Goal: Information Seeking & Learning: Learn about a topic

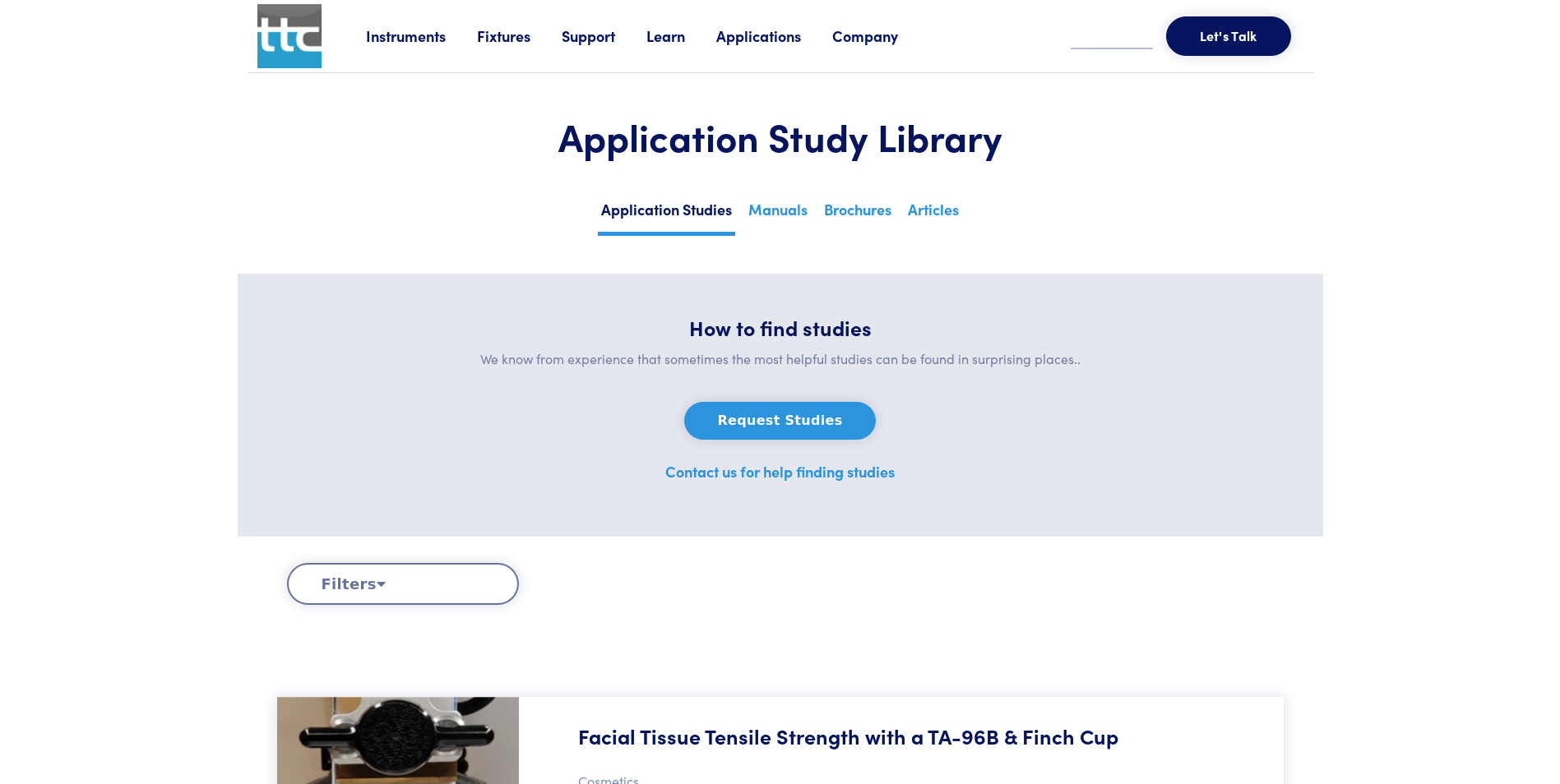
click at [675, 27] on link "Learn" at bounding box center [681, 35] width 70 height 21
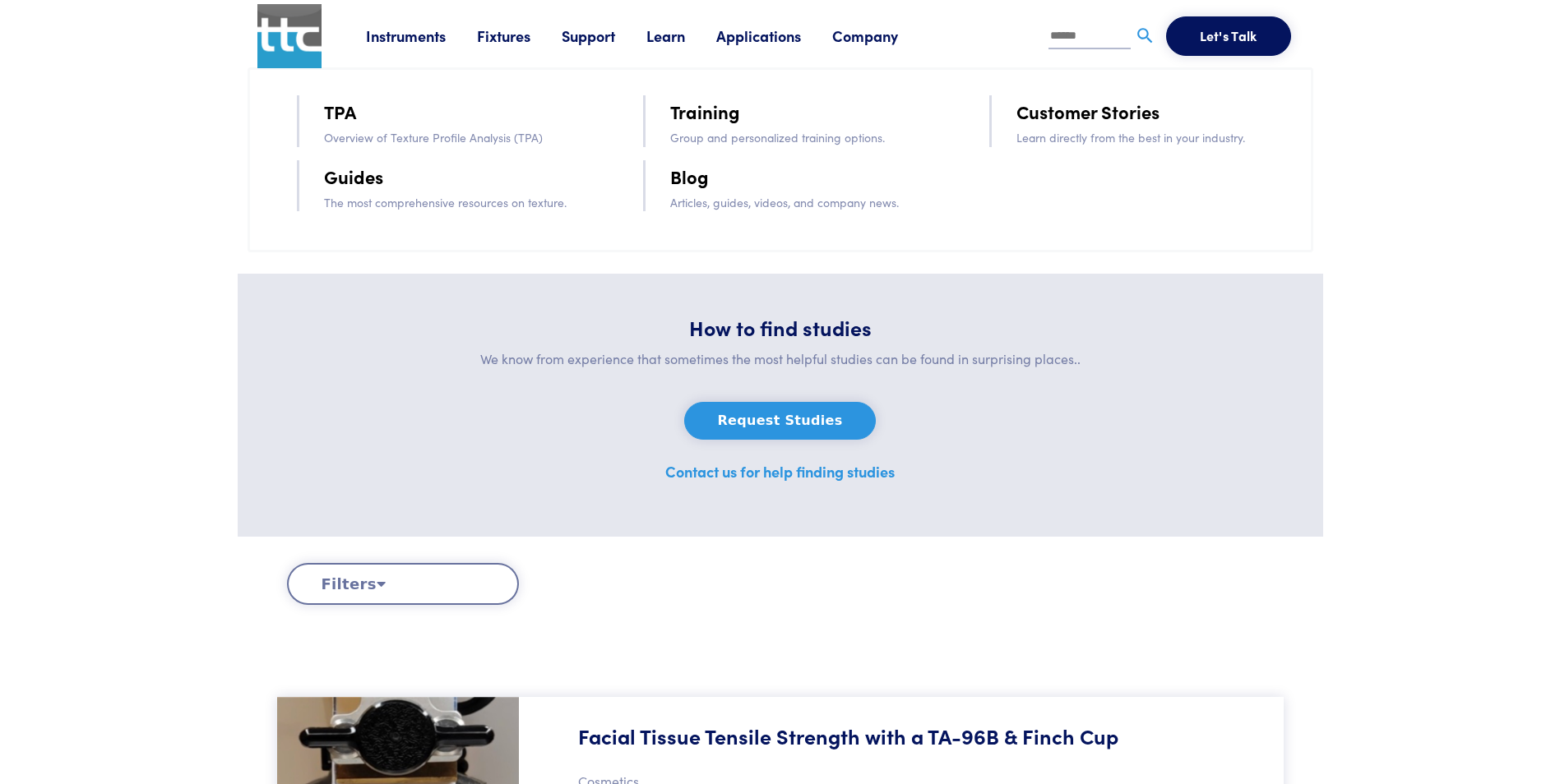
click at [709, 116] on link "Training" at bounding box center [705, 111] width 70 height 29
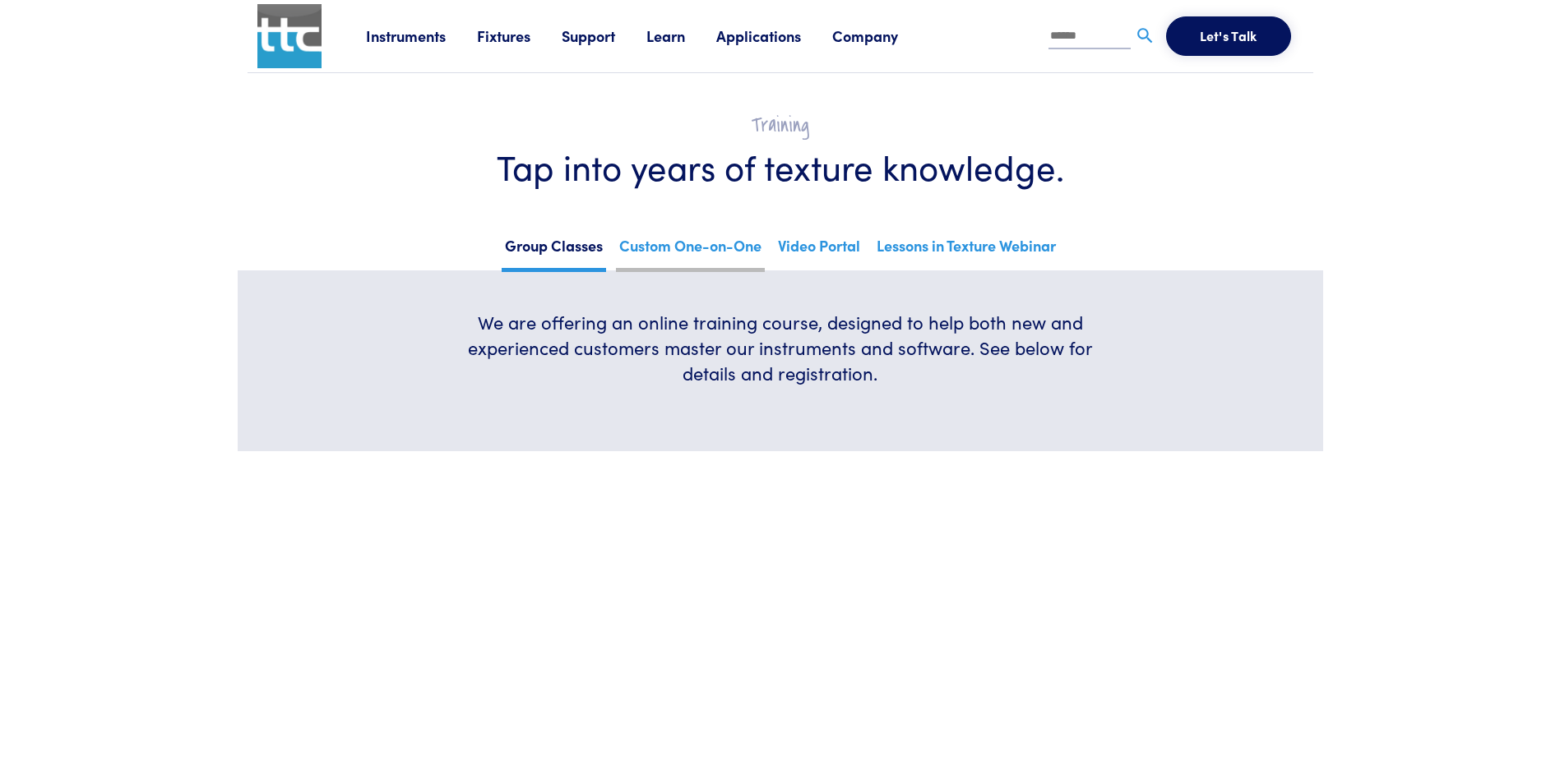
click at [683, 244] on link "Custom One-on-One" at bounding box center [690, 252] width 149 height 40
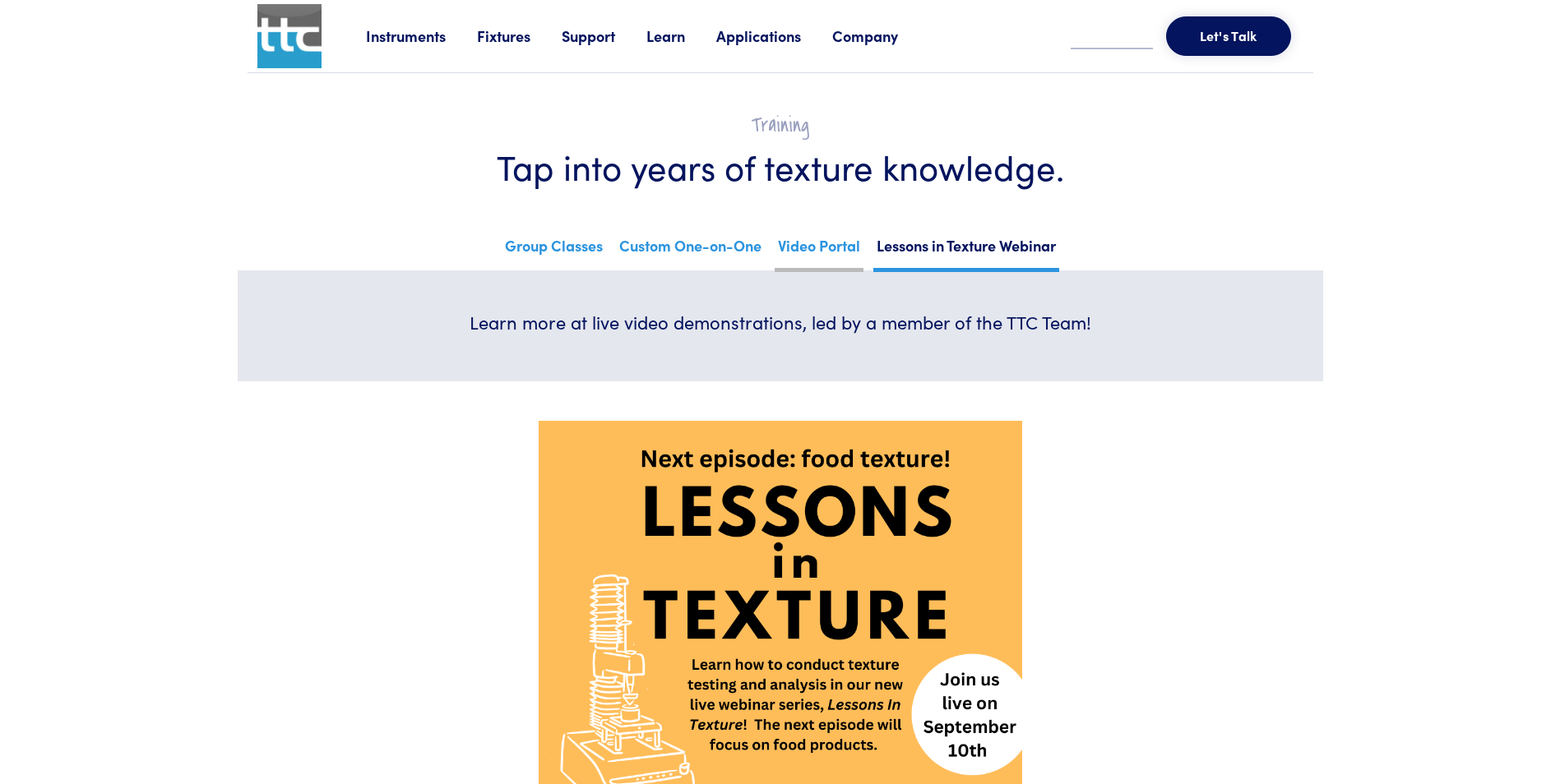
click at [806, 252] on link "Video Portal" at bounding box center [819, 252] width 89 height 40
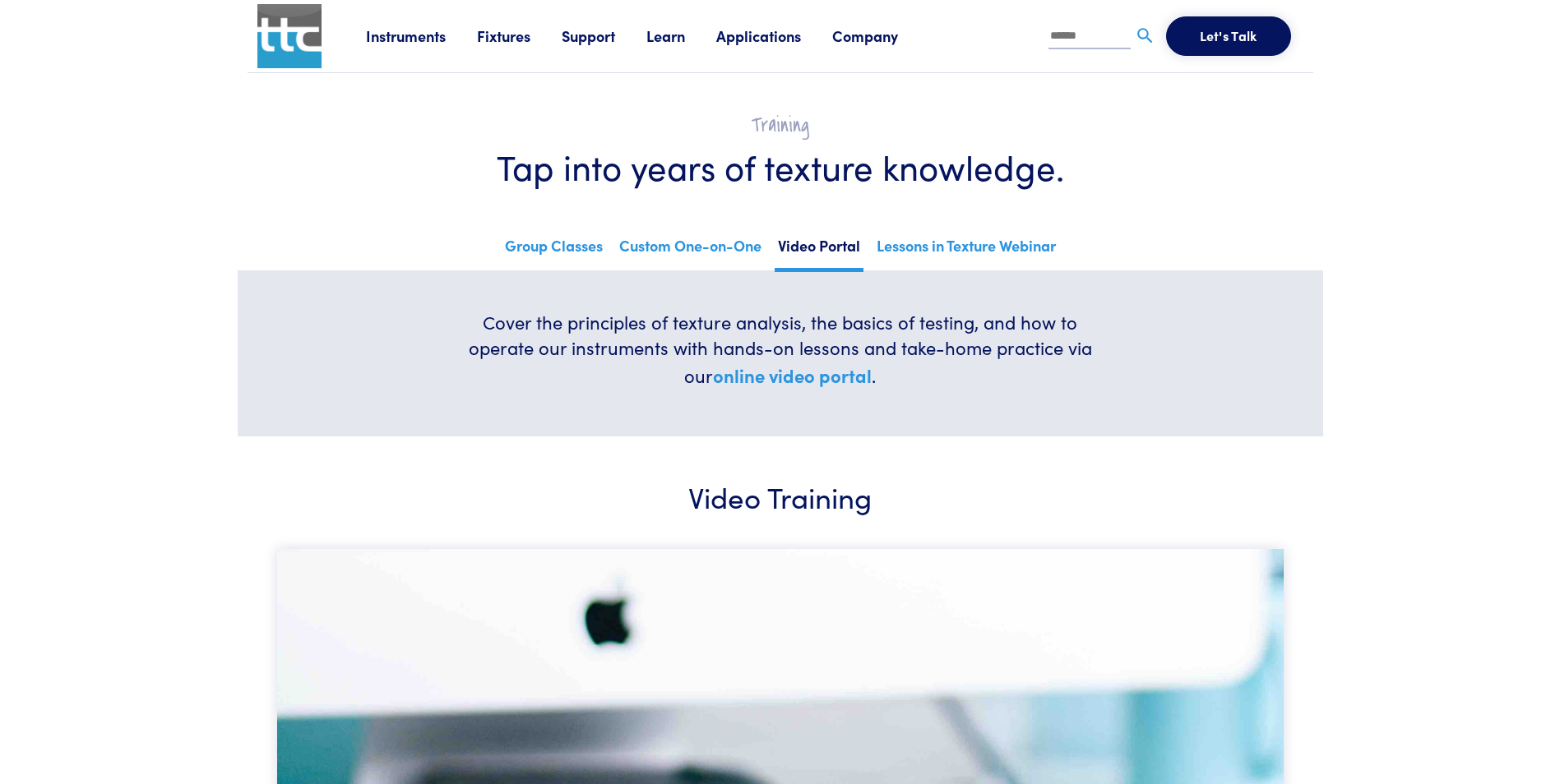
click at [668, 34] on link "Learn" at bounding box center [681, 35] width 70 height 21
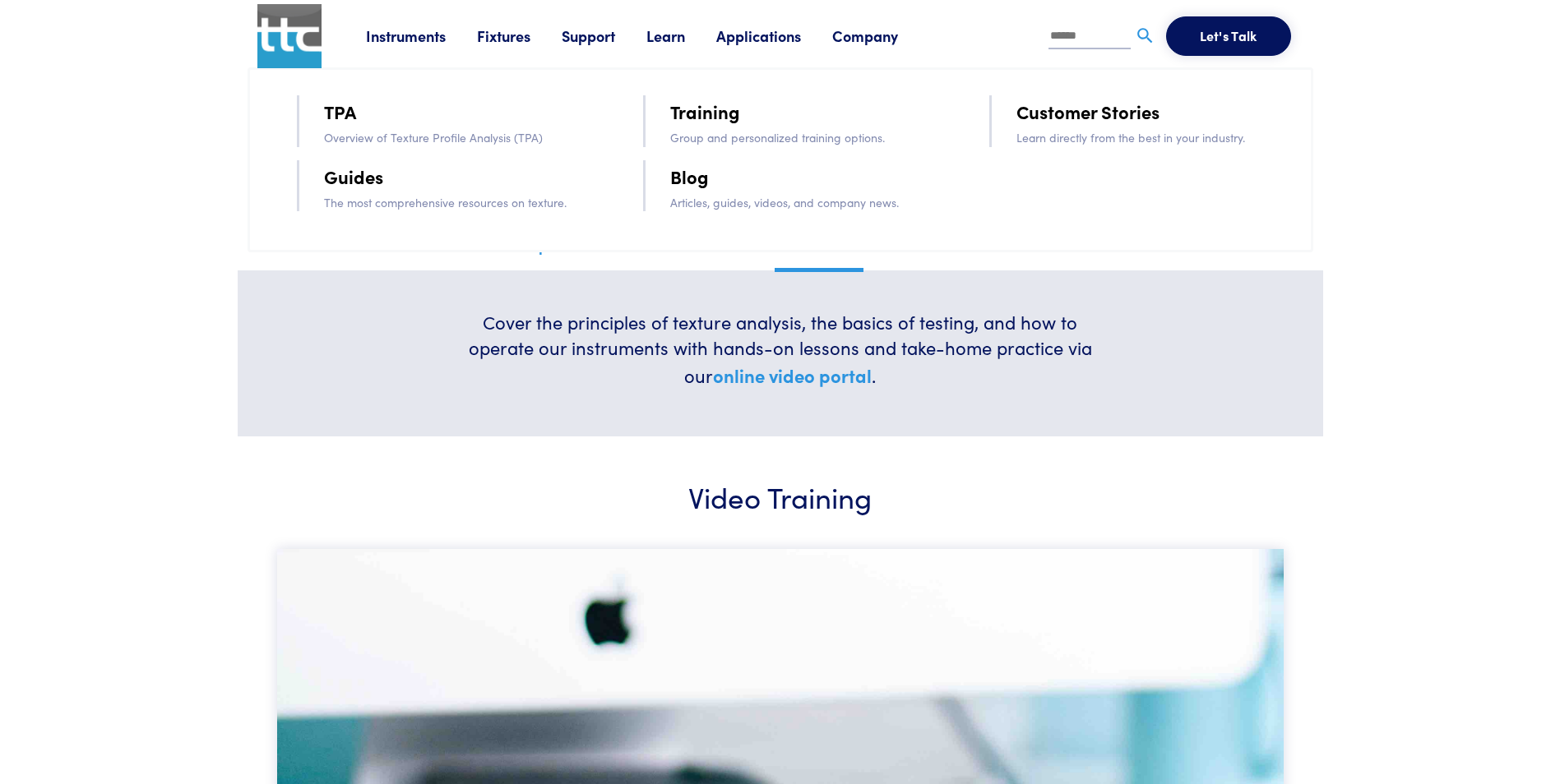
click at [338, 114] on link "TPA" at bounding box center [339, 111] width 32 height 29
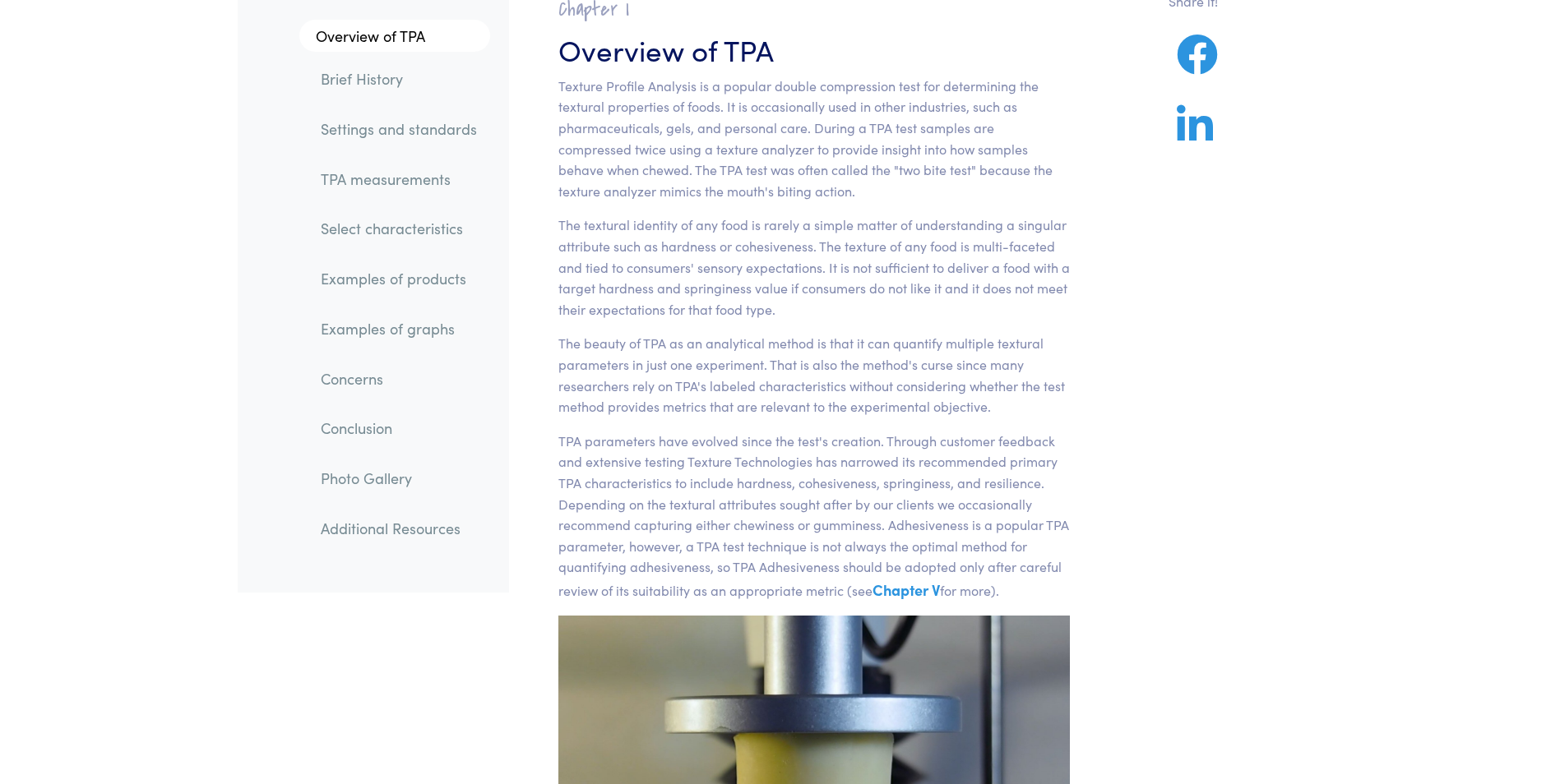
scroll to position [164, 0]
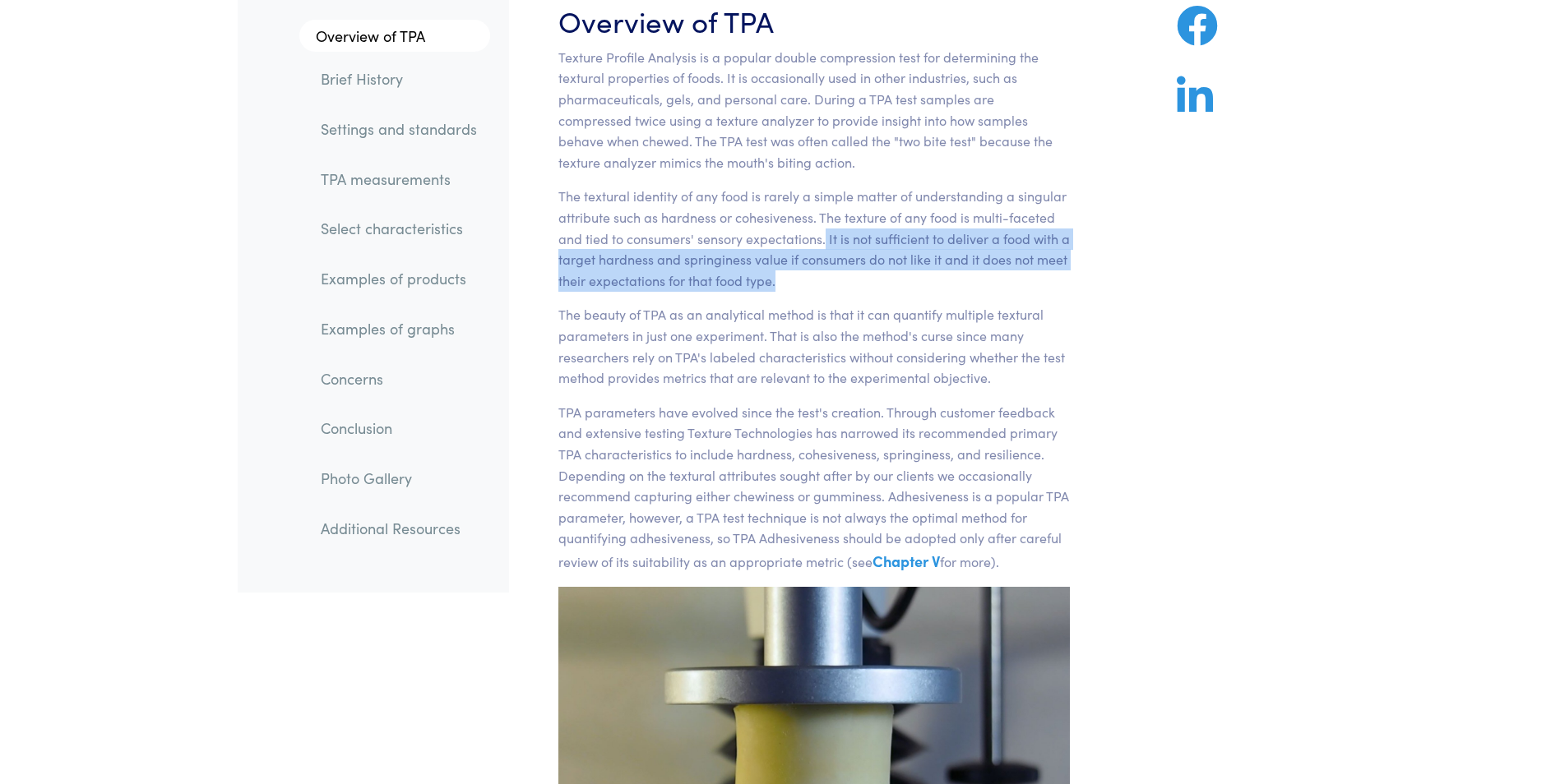
drag, startPoint x: 825, startPoint y: 239, endPoint x: 1061, endPoint y: 275, distance: 238.7
click at [1061, 275] on p "The textural identity of any food is rarely a simple matter of understanding a …" at bounding box center [814, 238] width 512 height 105
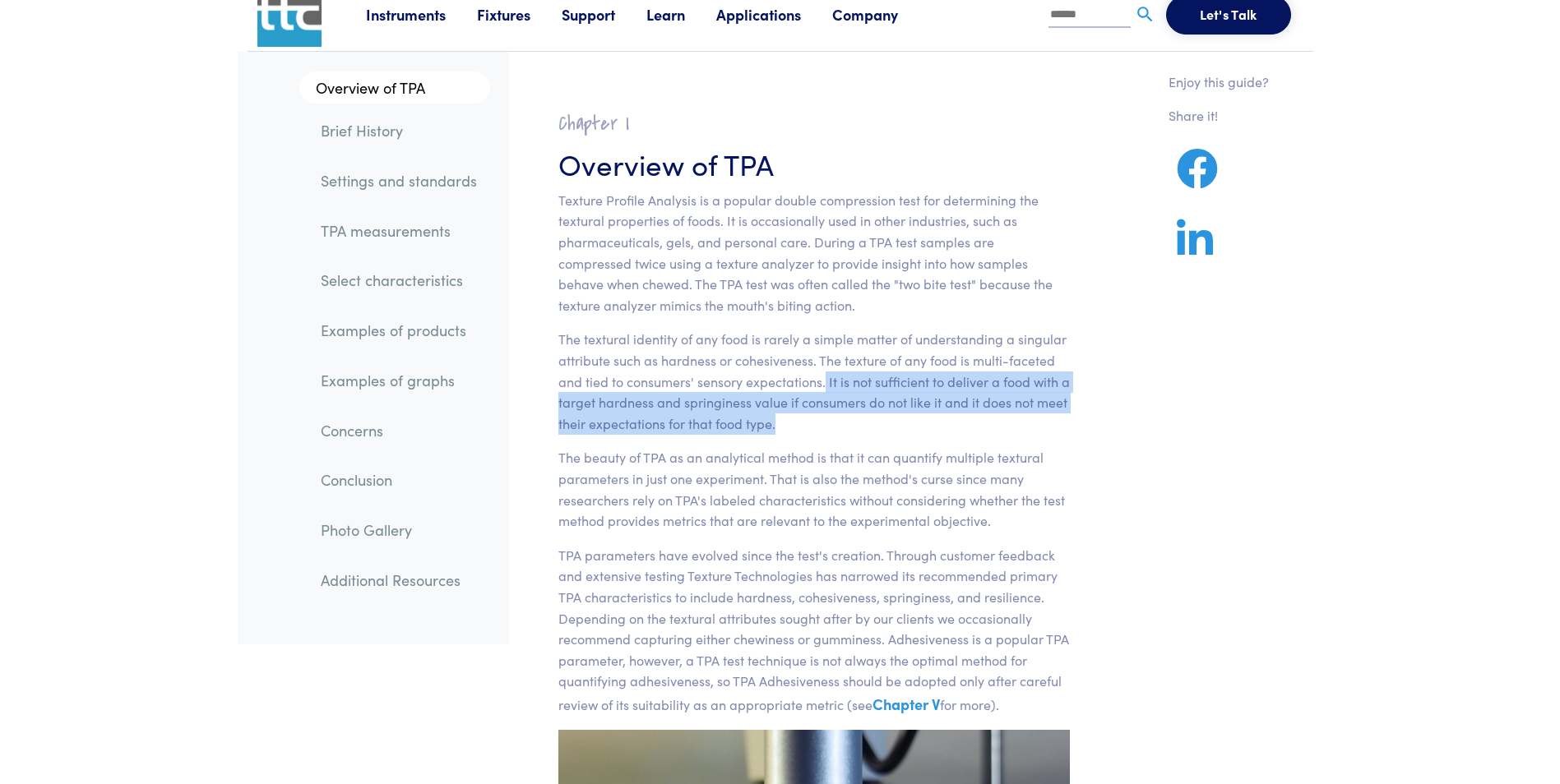
scroll to position [0, 0]
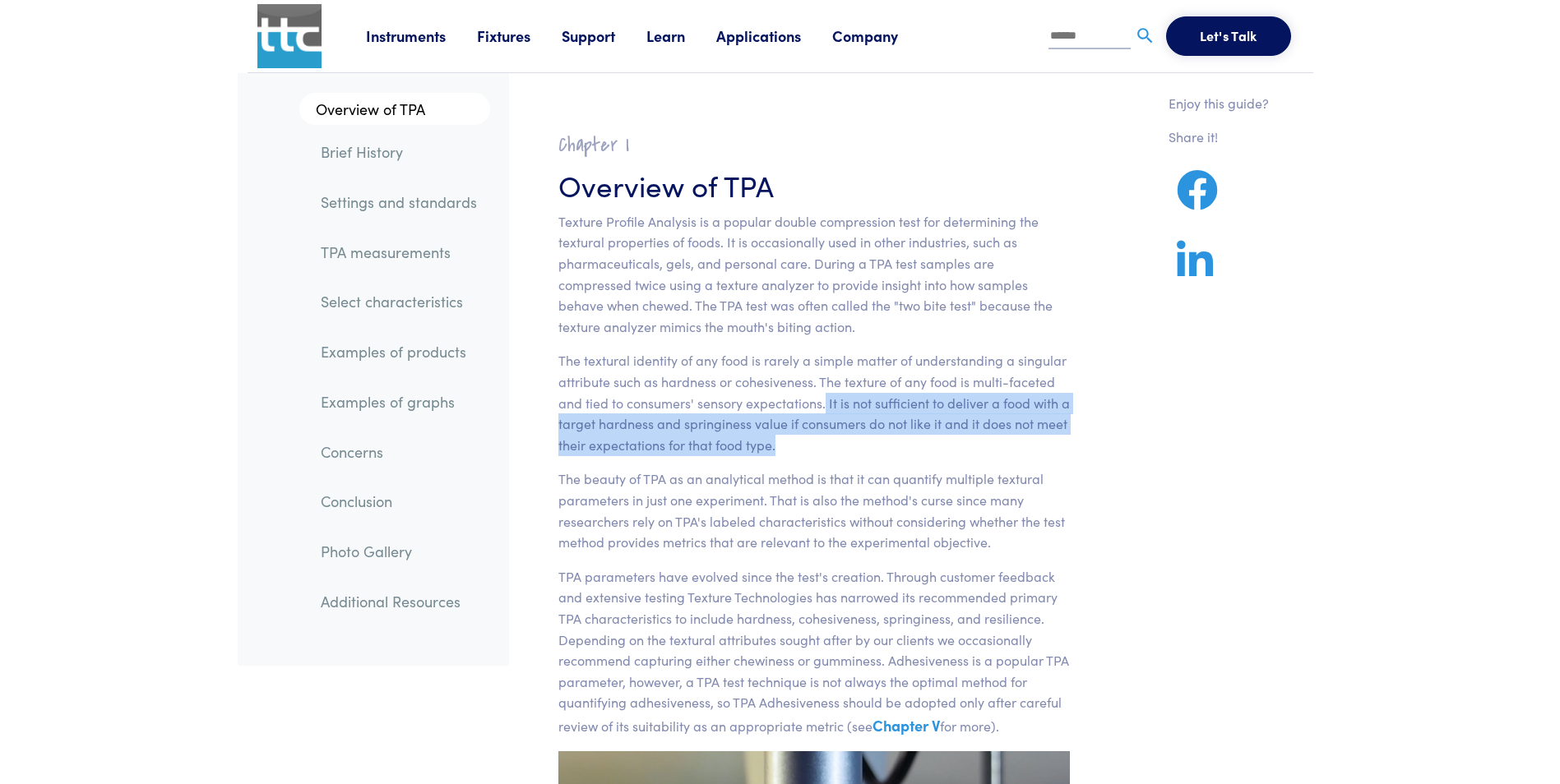
click at [372, 201] on link "Settings and standards" at bounding box center [399, 202] width 183 height 38
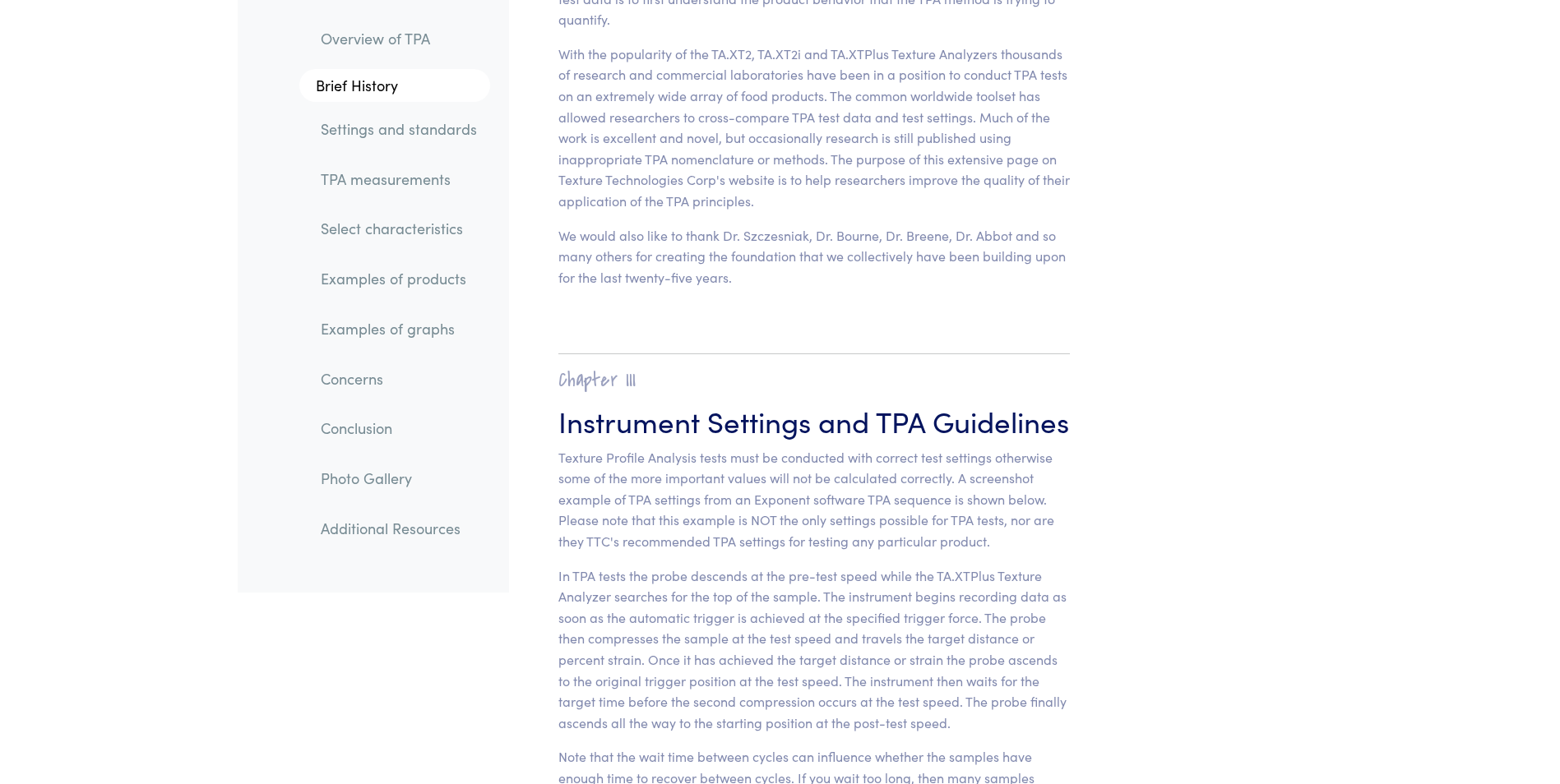
scroll to position [6272, 0]
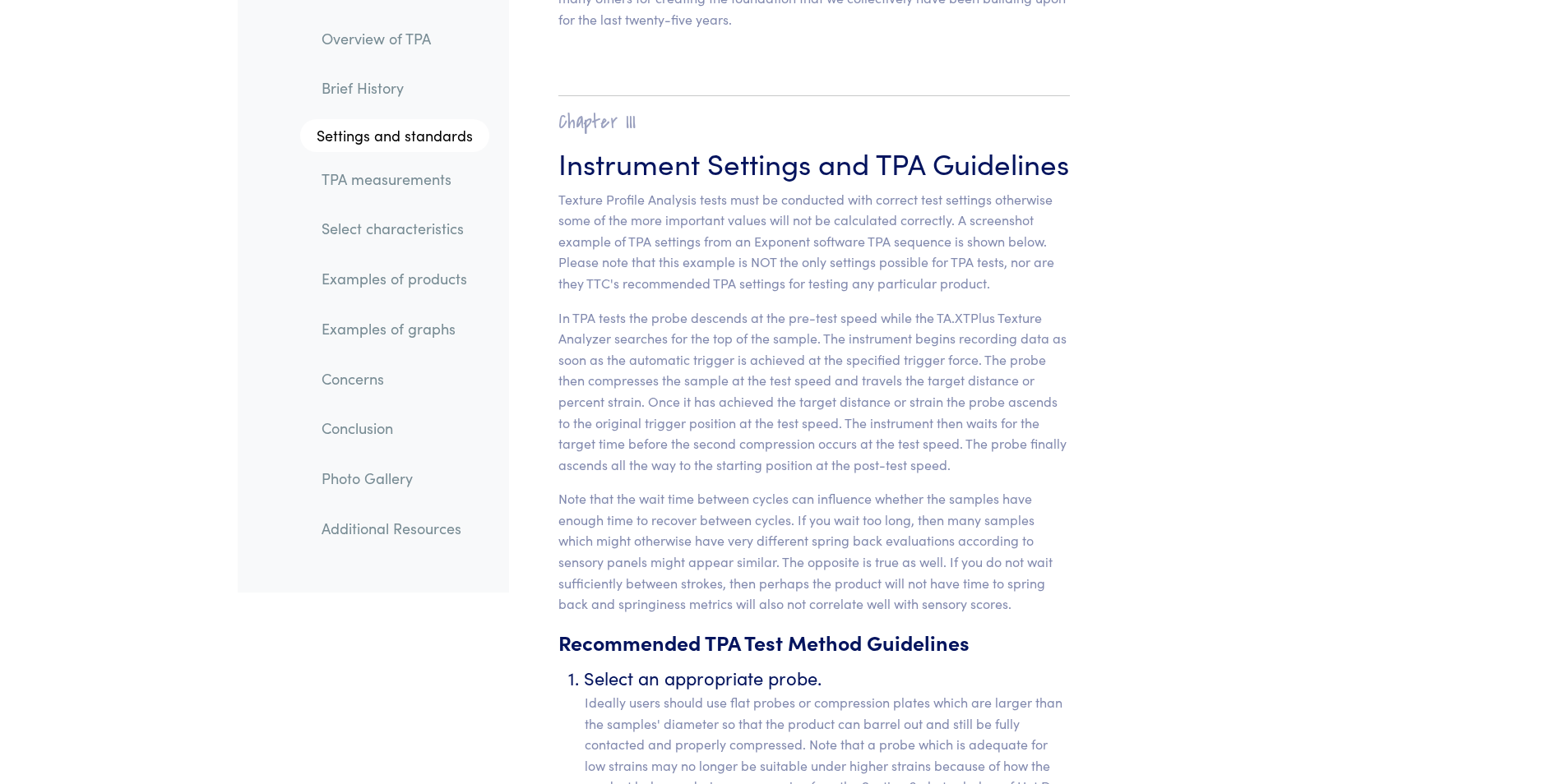
click at [367, 180] on link "TPA measurements" at bounding box center [399, 179] width 181 height 38
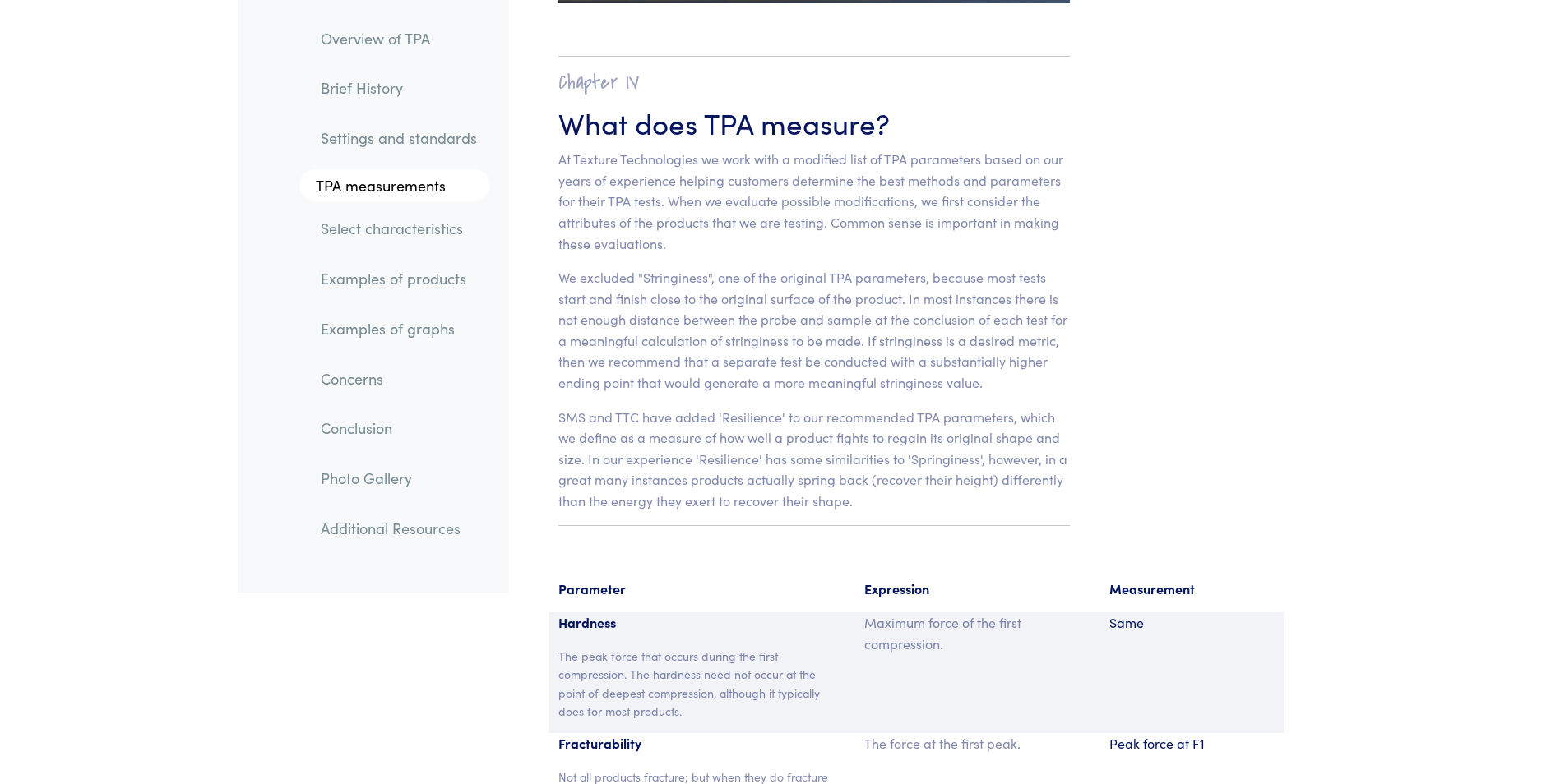
click at [352, 213] on link "Select characteristics" at bounding box center [399, 229] width 183 height 38
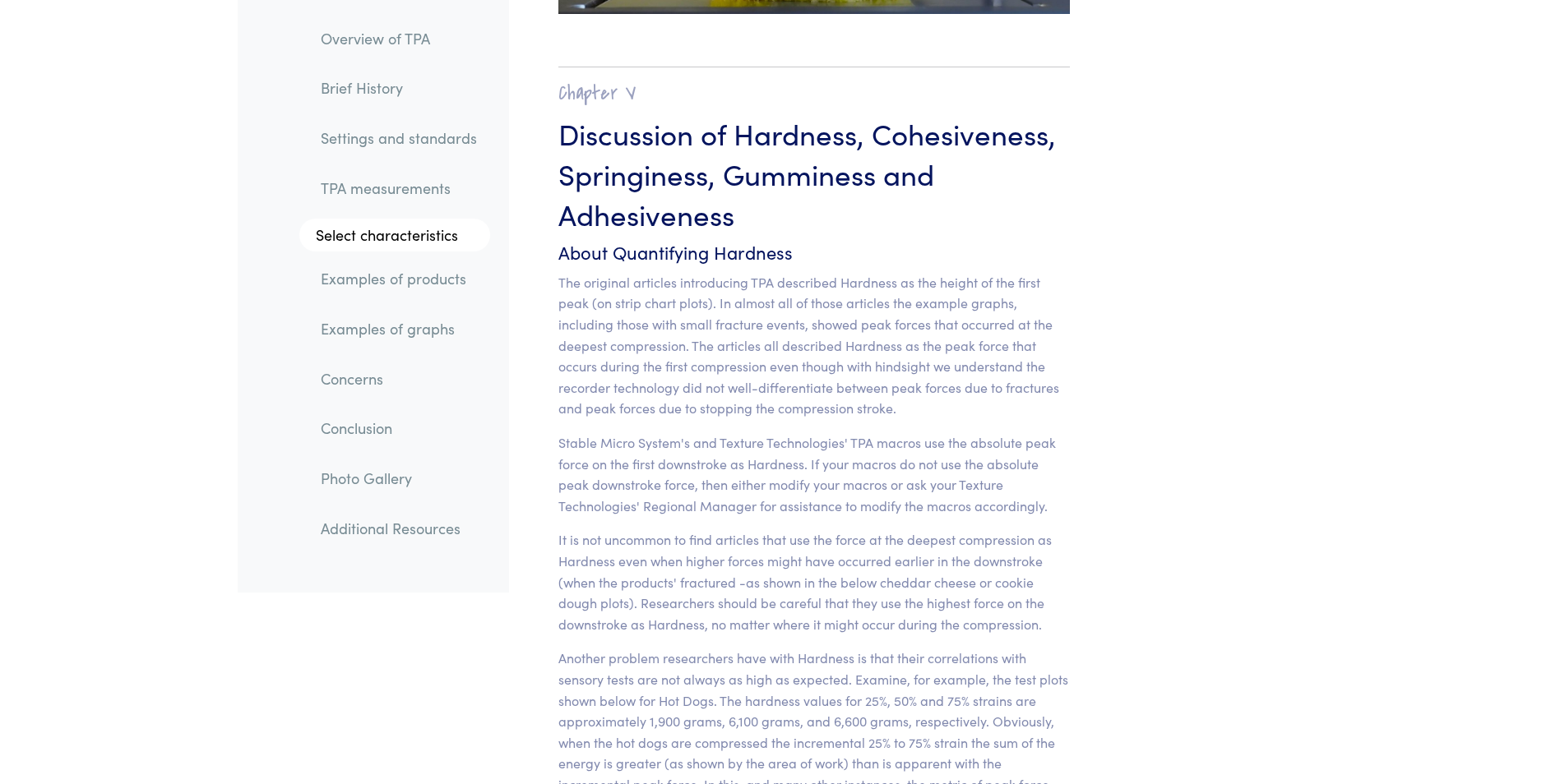
scroll to position [12793, 0]
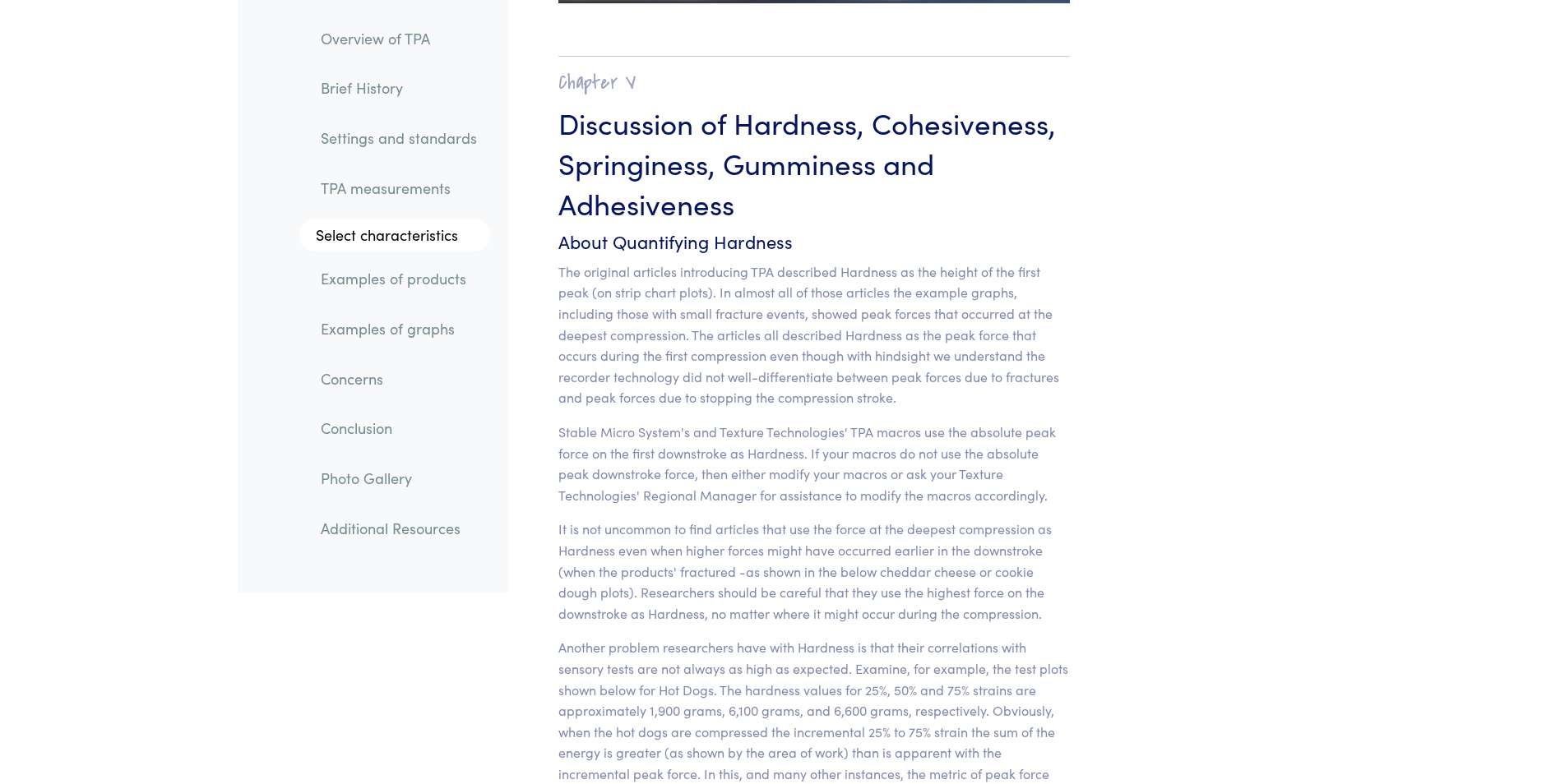
click at [371, 235] on link "Select characteristics" at bounding box center [394, 235] width 191 height 33
click at [366, 281] on link "Examples of products" at bounding box center [399, 280] width 183 height 38
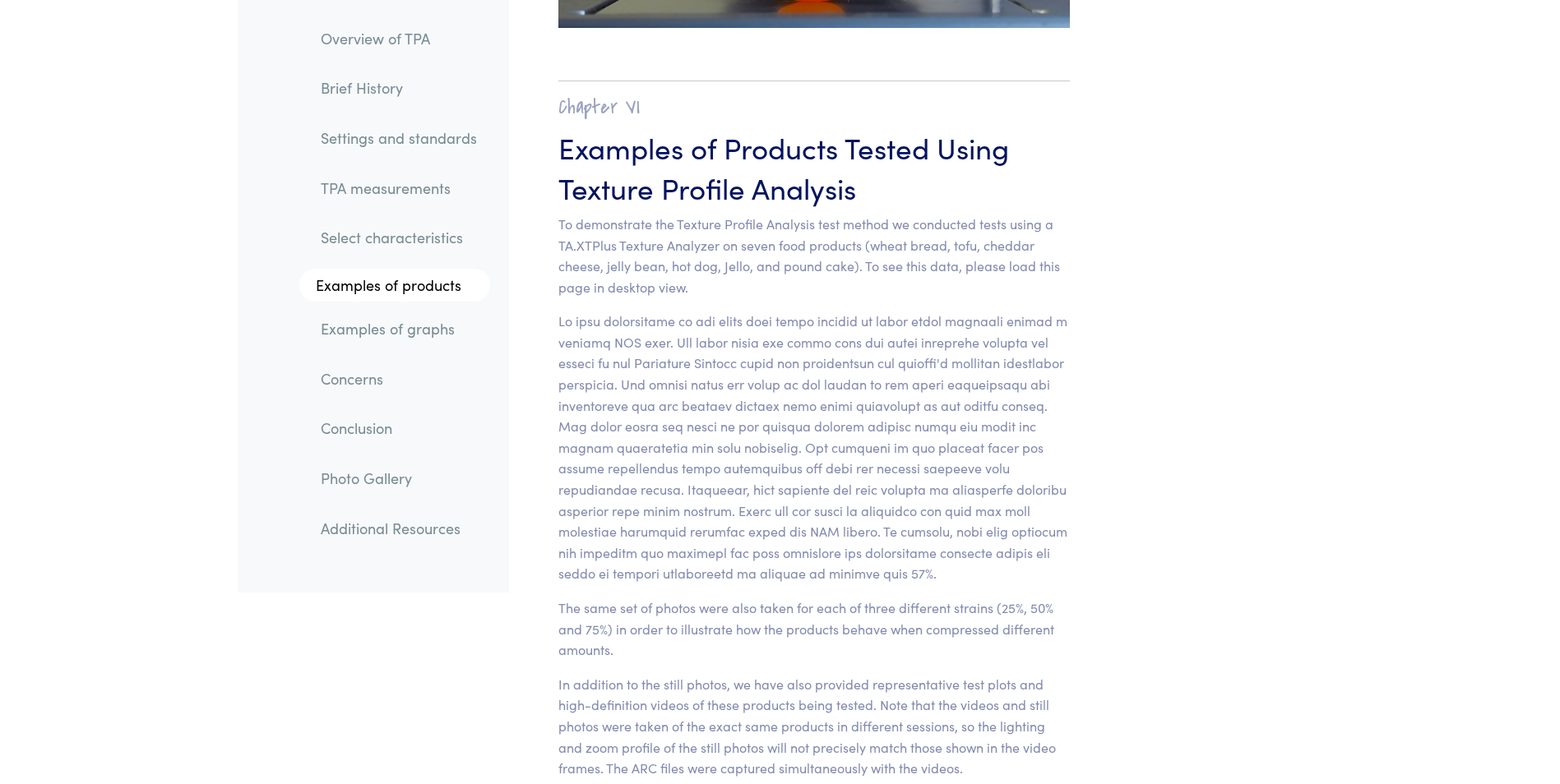
scroll to position [16214, 0]
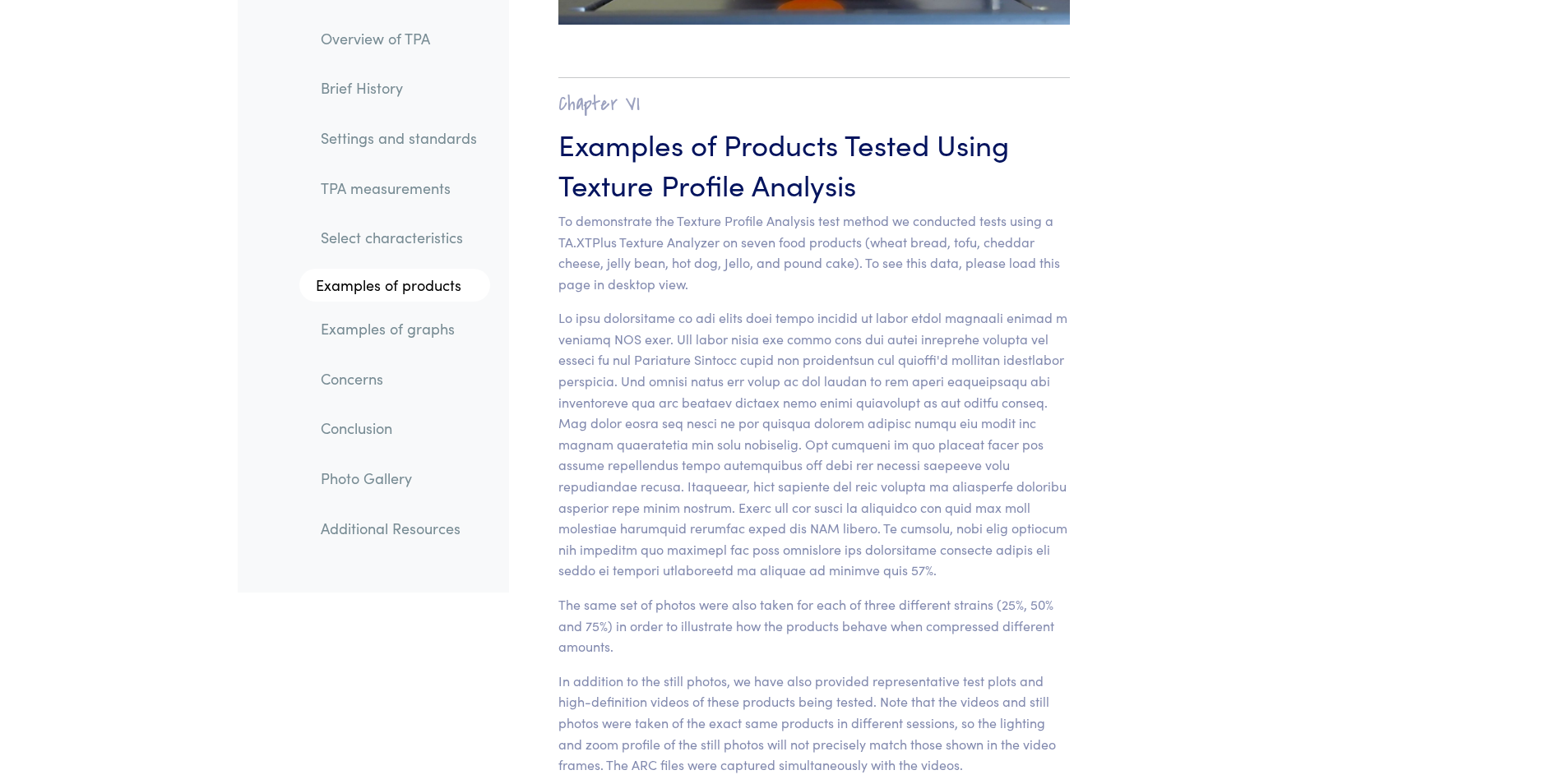
click at [375, 330] on link "Examples of graphs" at bounding box center [399, 328] width 183 height 38
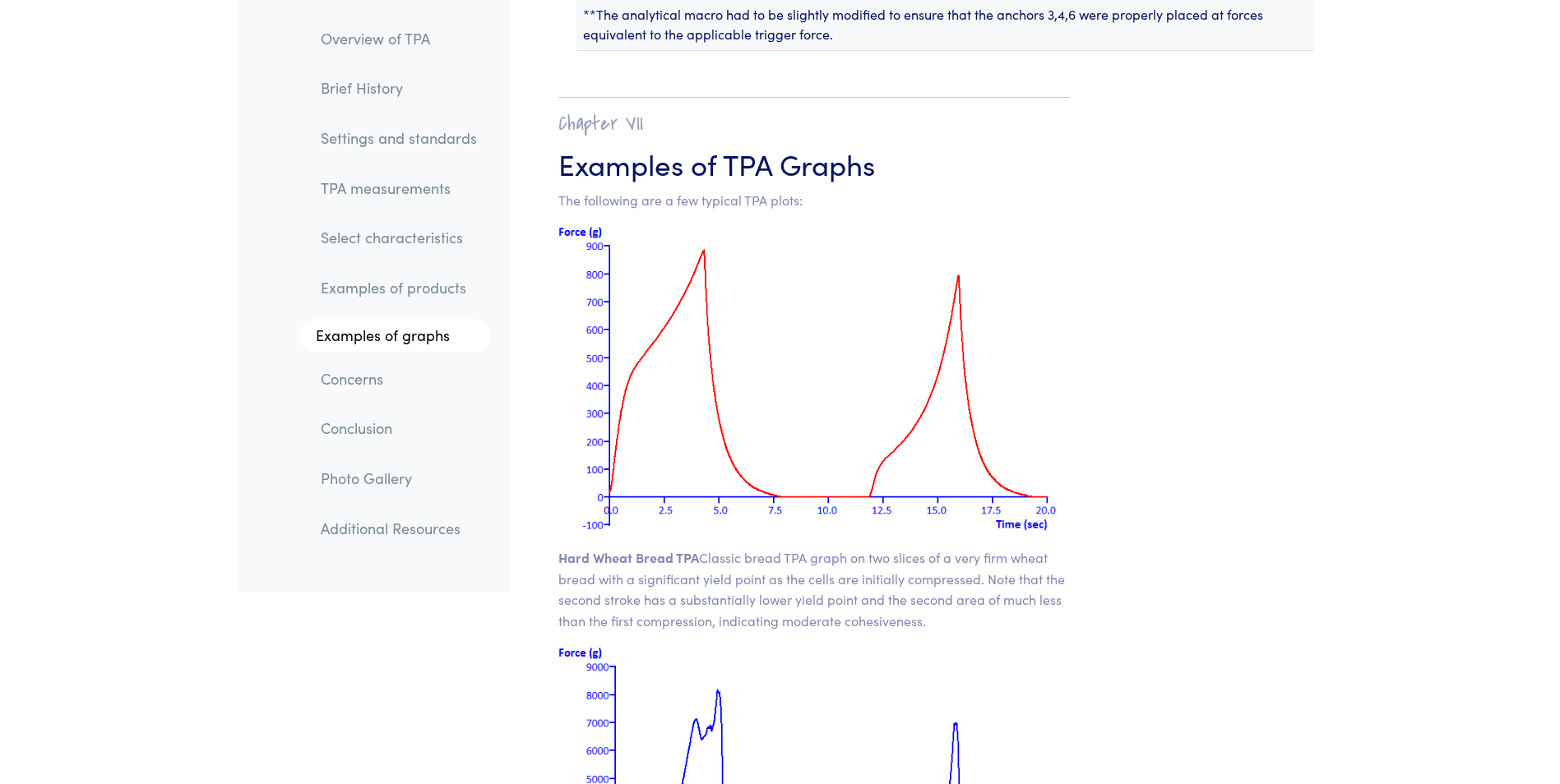
scroll to position [20816, 0]
